Goal: Go to known website: Go to known website

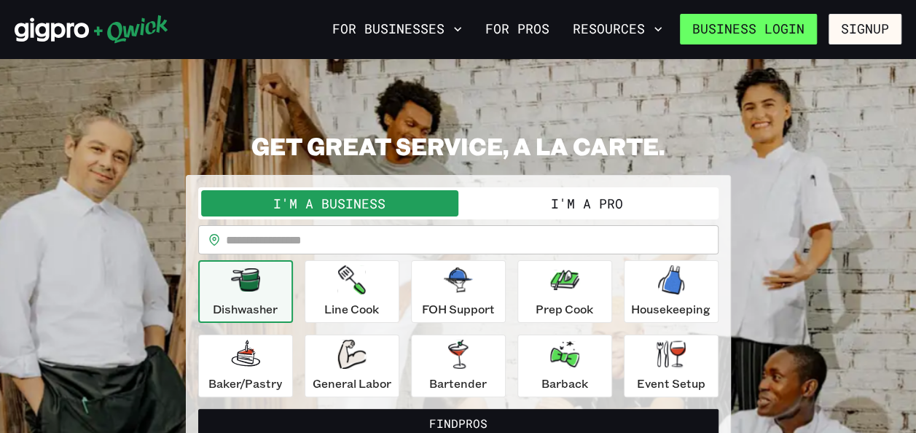
click at [771, 26] on link "Business Login" at bounding box center [748, 29] width 137 height 31
click at [734, 36] on link "Business Login" at bounding box center [748, 29] width 137 height 31
click at [774, 31] on link "Business Login" at bounding box center [748, 29] width 137 height 31
